Goal: Information Seeking & Learning: Learn about a topic

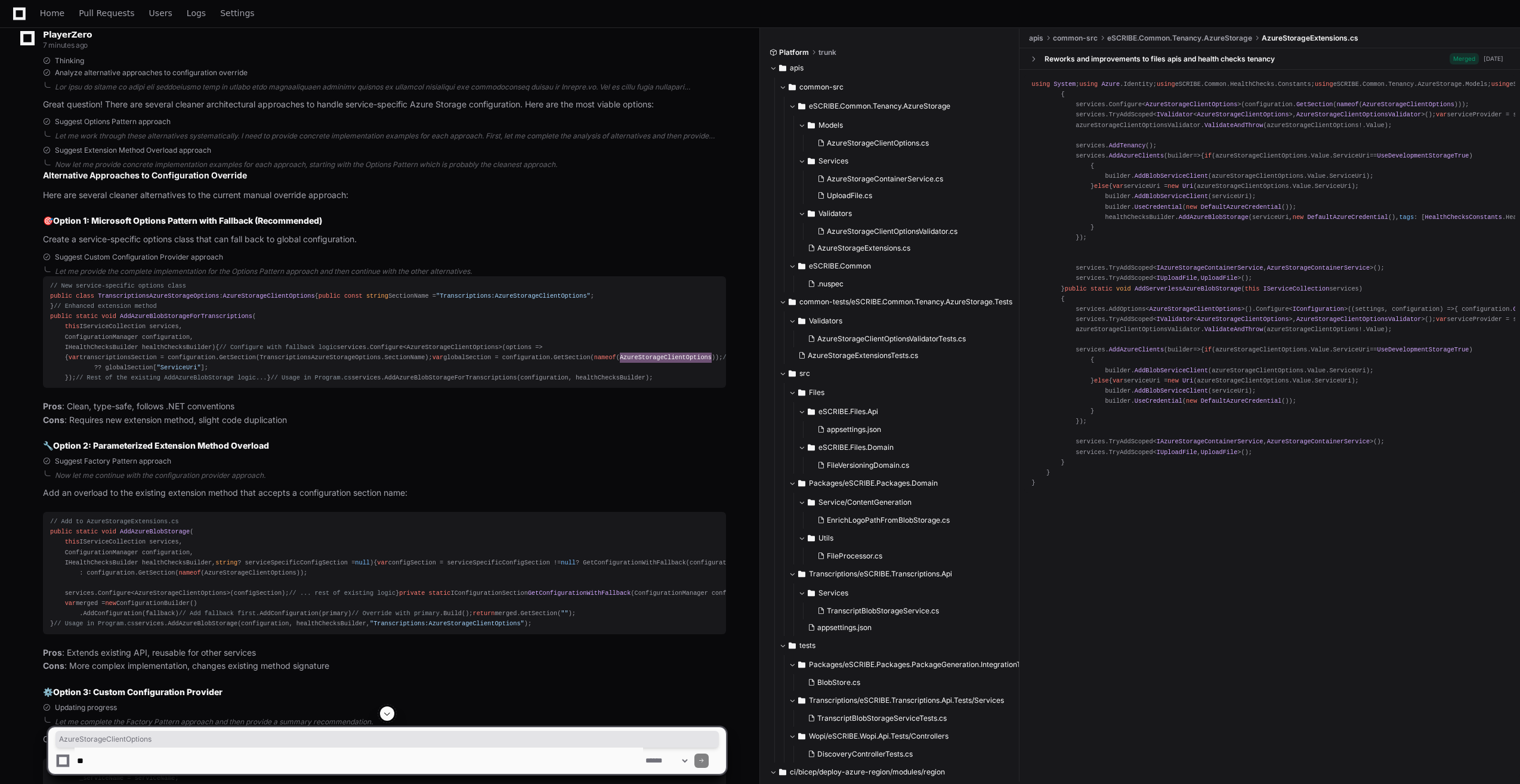
scroll to position [1922, 0]
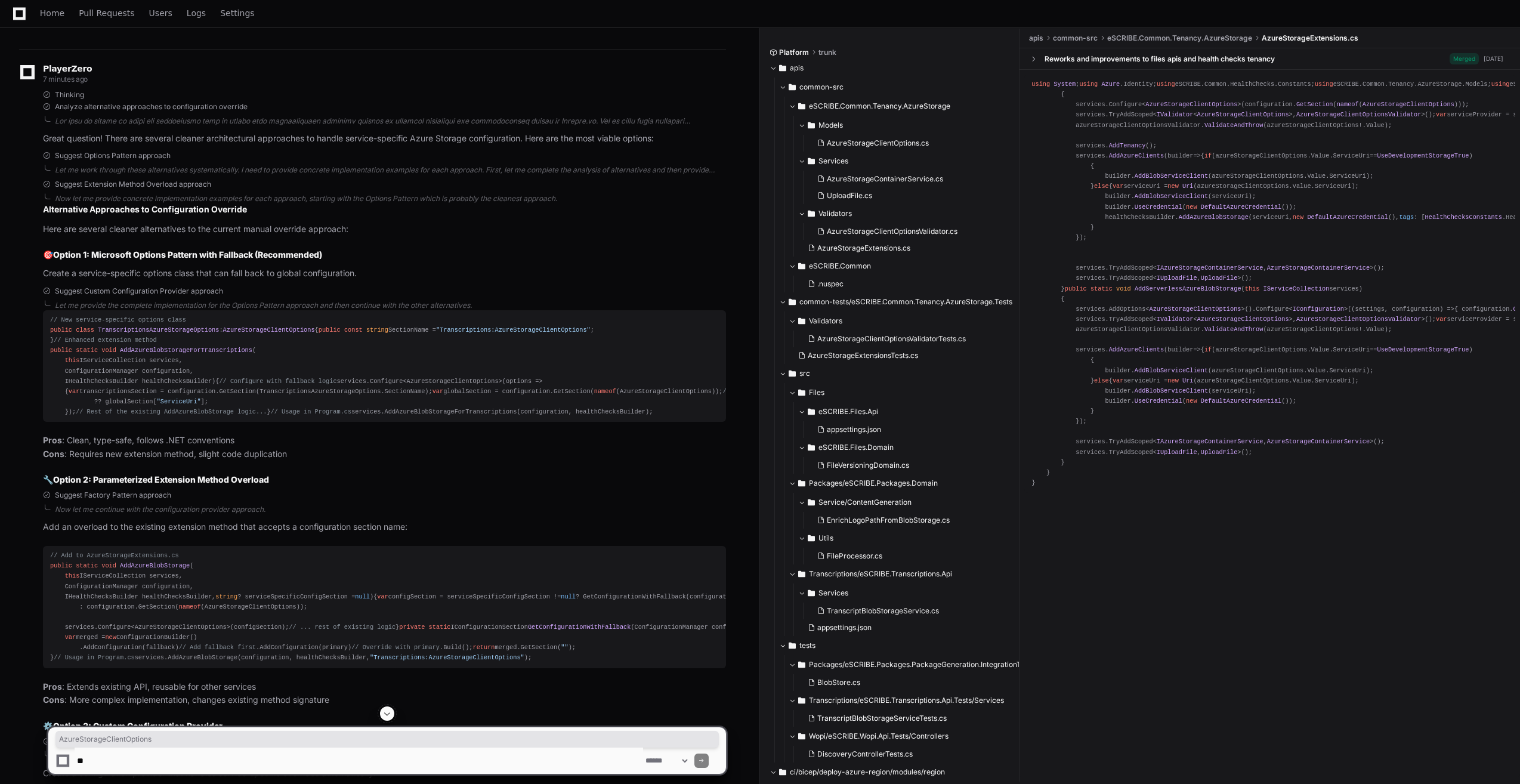
click at [114, 417] on div "// New service-specific options class public class TranscriptionsAzureStorageOp…" at bounding box center [384, 365] width 669 height 102
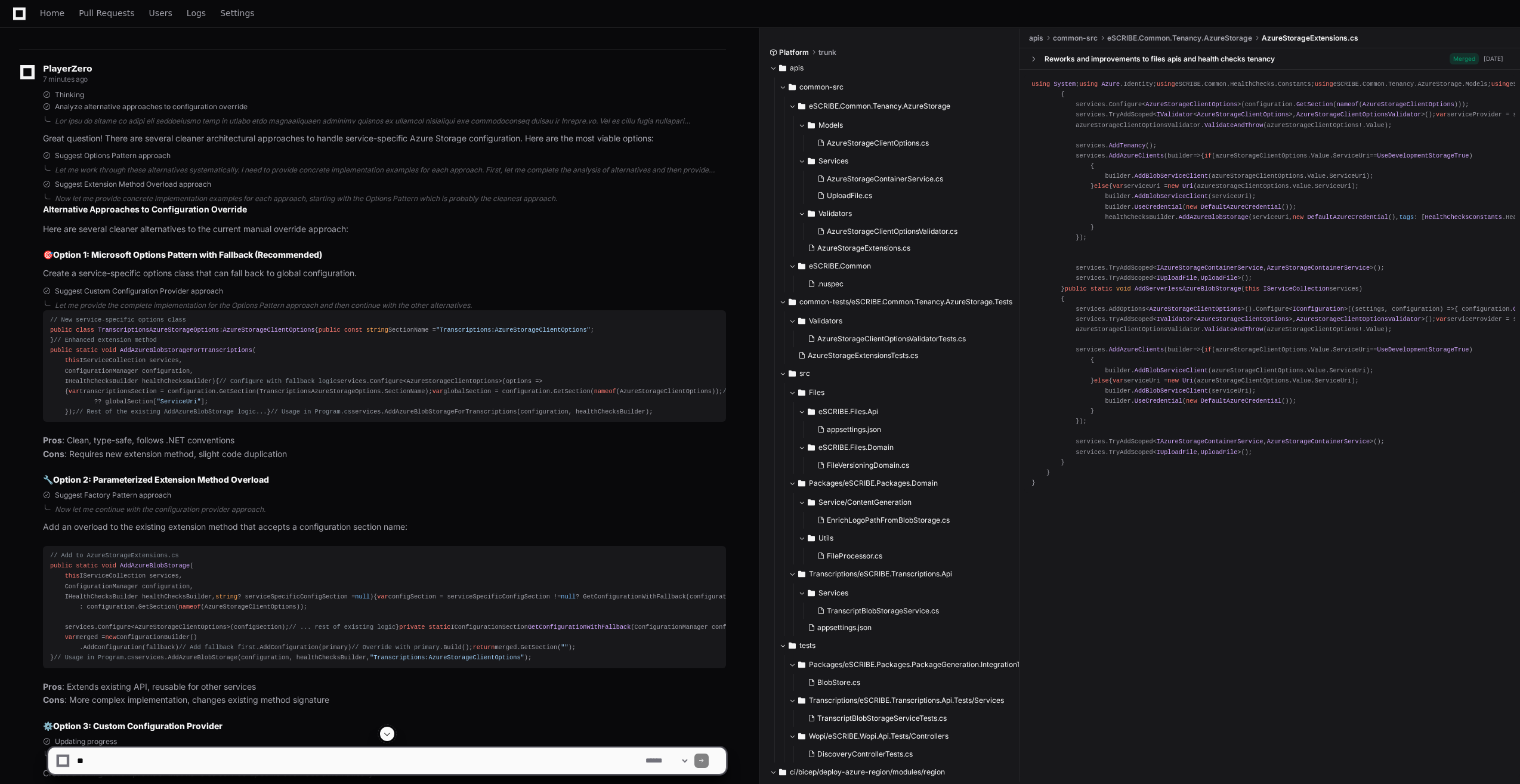
drag, startPoint x: 114, startPoint y: 502, endPoint x: 251, endPoint y: 478, distance: 139.1
click at [251, 417] on div "// New service-specific options class public class TranscriptionsAzureStorageOp…" at bounding box center [384, 365] width 669 height 102
click at [125, 417] on div "// New service-specific options class public class TranscriptionsAzureStorageOp…" at bounding box center [384, 365] width 669 height 102
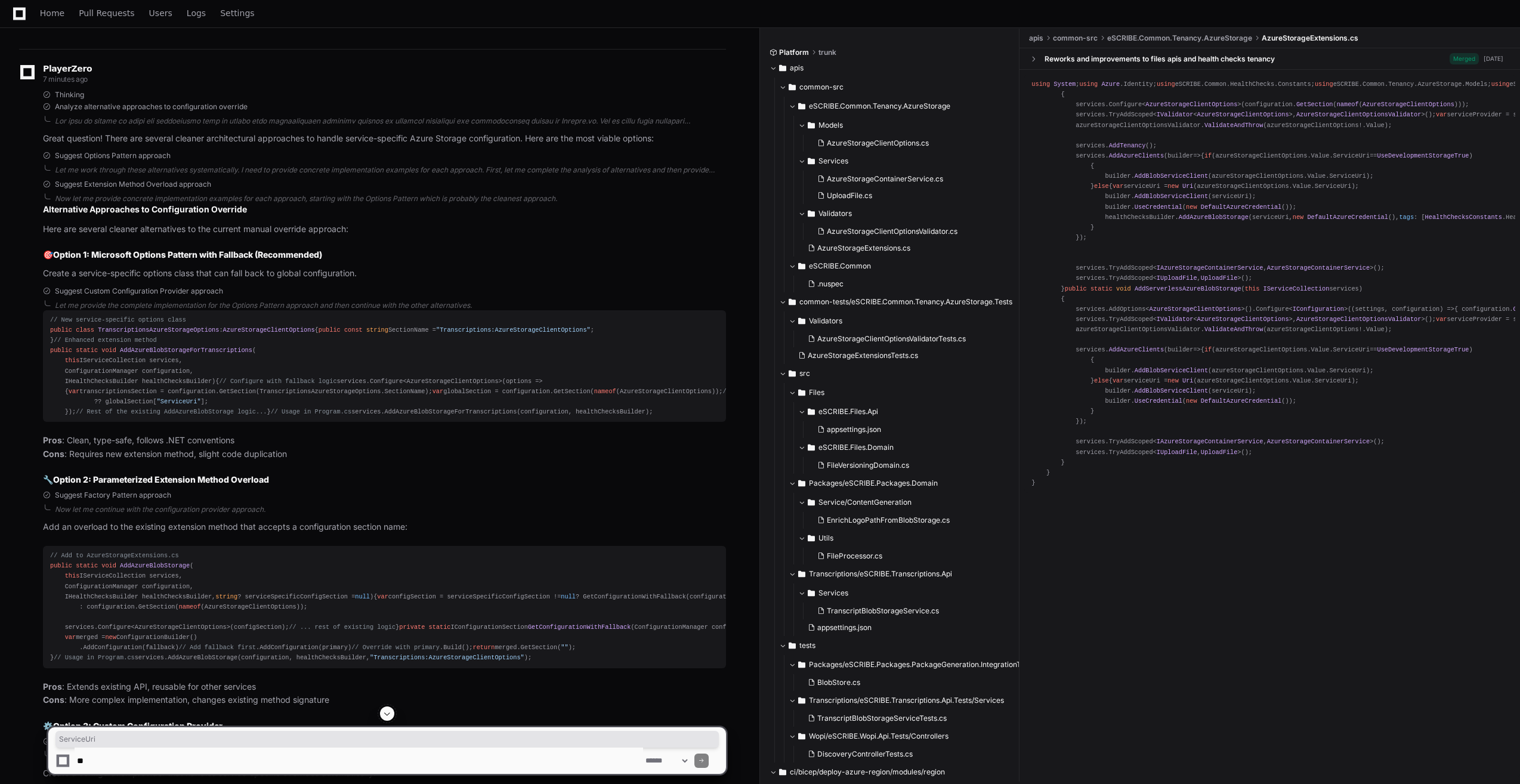
click at [125, 417] on div "// New service-specific options class public class TranscriptionsAzureStorageOp…" at bounding box center [384, 365] width 669 height 102
click at [235, 333] on span "AzureStorageClientOptions" at bounding box center [269, 329] width 92 height 7
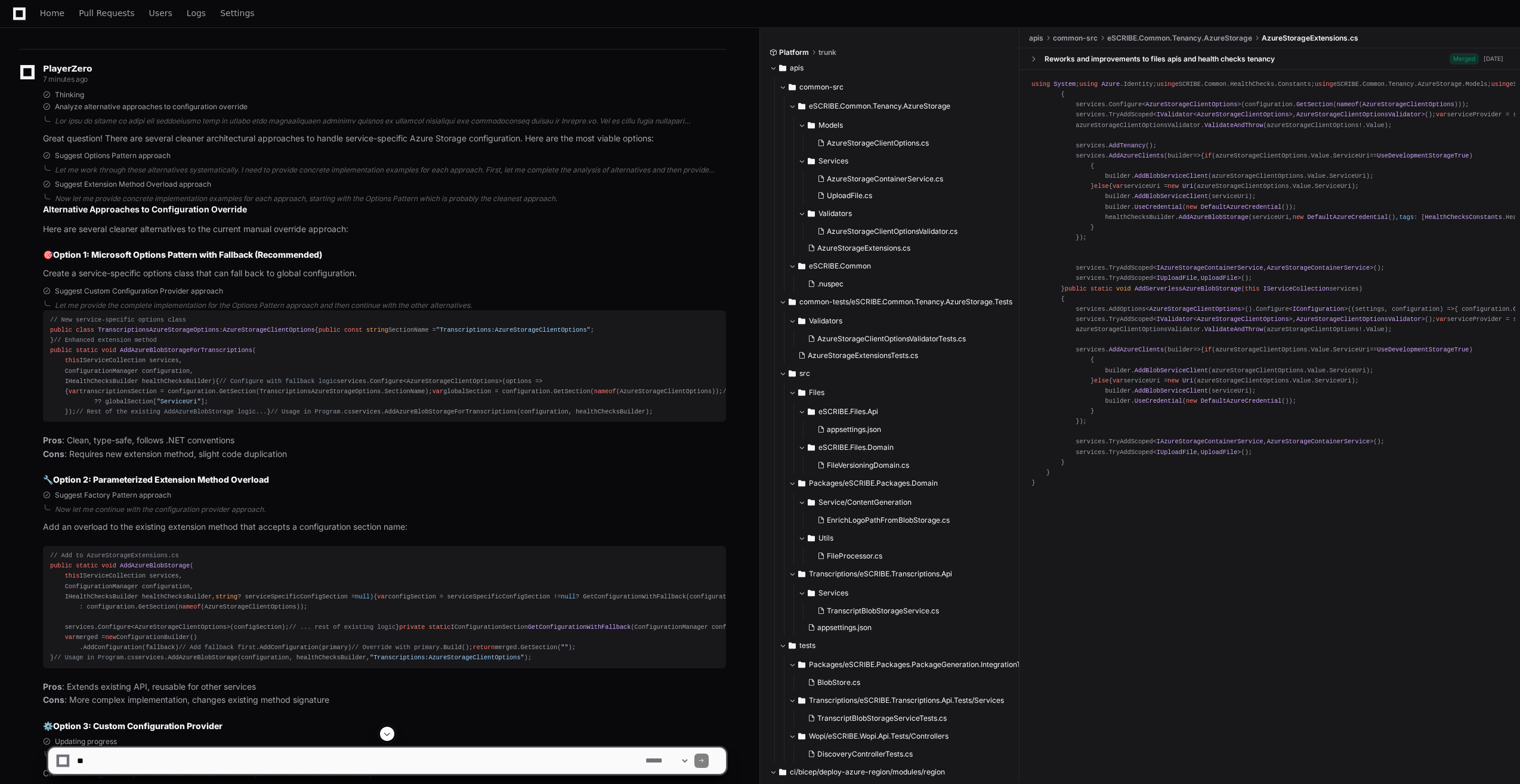
drag, startPoint x: 235, startPoint y: 349, endPoint x: 224, endPoint y: 376, distance: 29.2
click at [224, 376] on div "// New service-specific options class public class TranscriptionsAzureStorageOp…" at bounding box center [384, 365] width 669 height 102
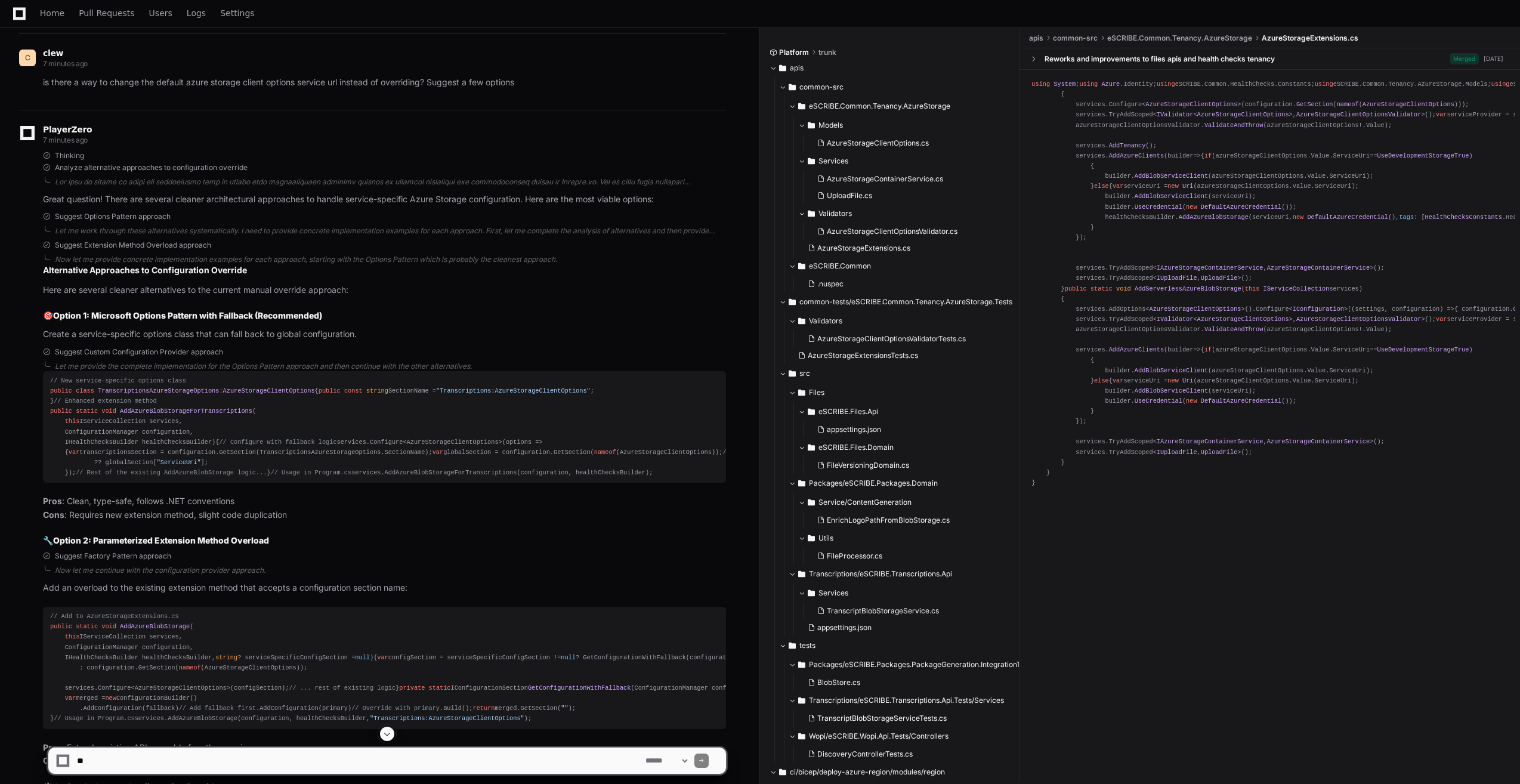
scroll to position [1863, 0]
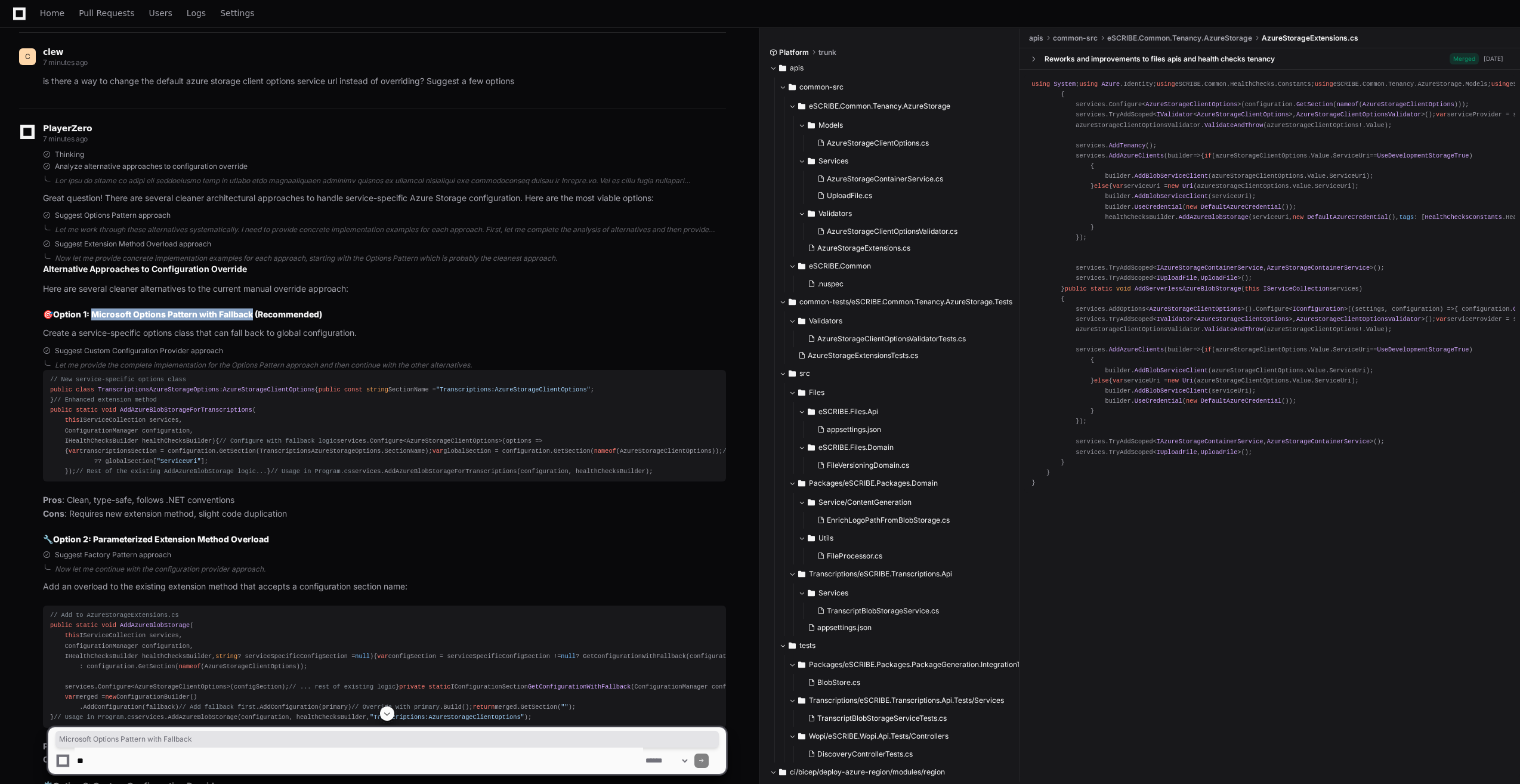
drag, startPoint x: 256, startPoint y: 333, endPoint x: 97, endPoint y: 335, distance: 159.0
click at [97, 319] on strong "Option 1: Microsoft Options Pattern with Fallback (Recommended)" at bounding box center [187, 314] width 269 height 10
copy strong "Microsoft Options Pattern with Fallback"
